Goal: Task Accomplishment & Management: Use online tool/utility

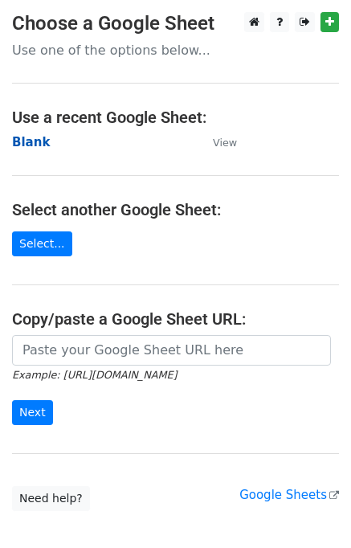
click at [34, 141] on strong "Blank" at bounding box center [31, 142] width 38 height 14
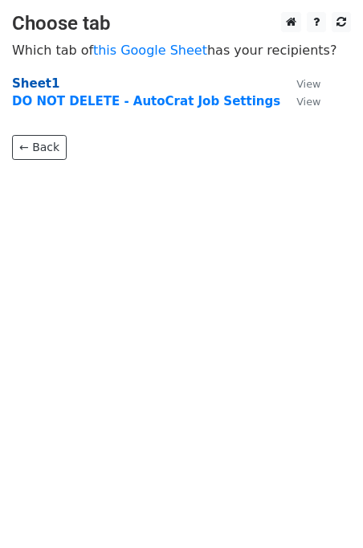
click at [36, 85] on strong "Sheet1" at bounding box center [35, 83] width 47 height 14
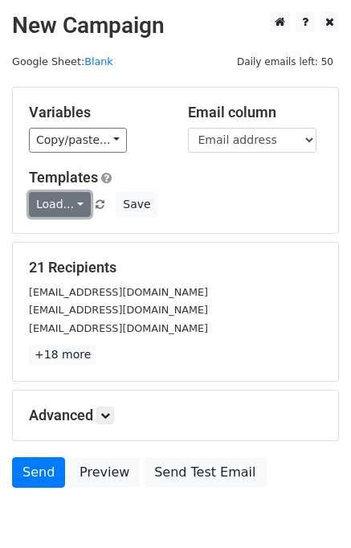
click at [71, 199] on link "Load..." at bounding box center [60, 204] width 62 height 25
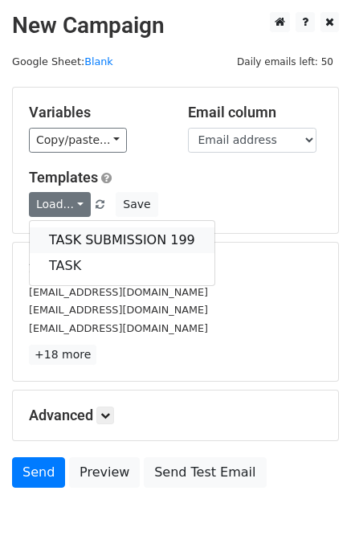
click at [84, 227] on link "TASK SUBMISSION 199" at bounding box center [122, 240] width 185 height 26
